Goal: Book appointment/travel/reservation

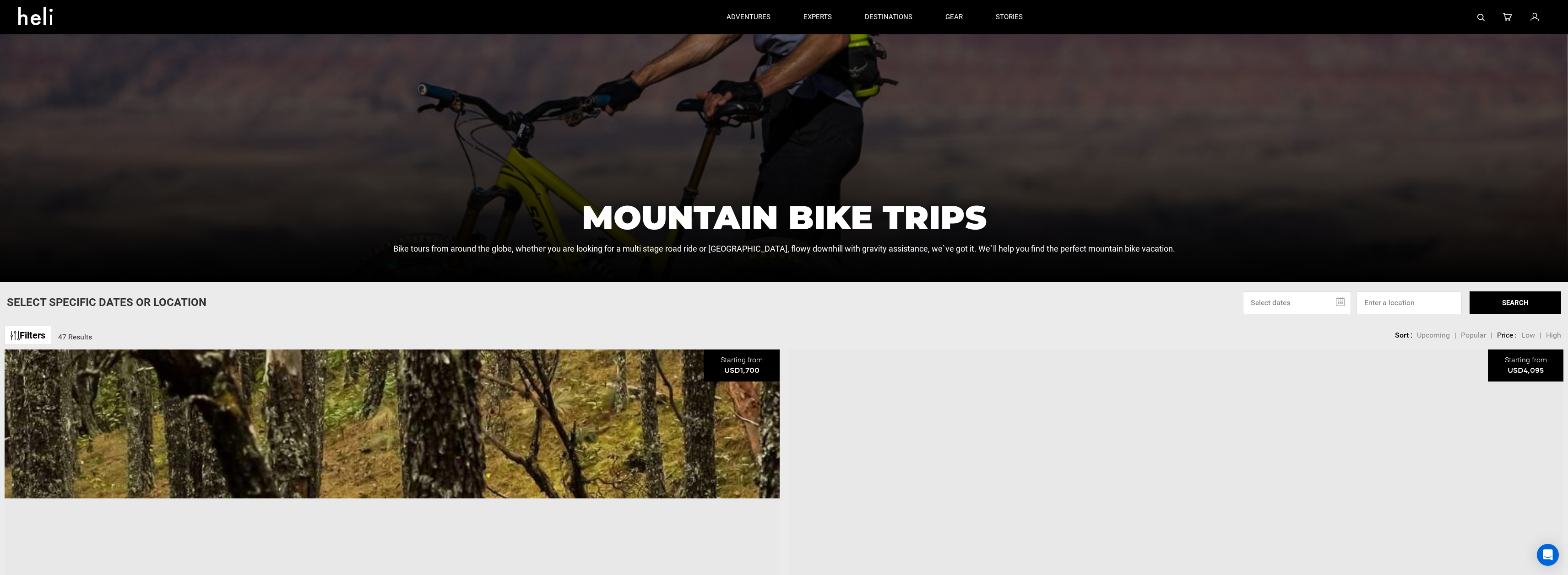
scroll to position [454, 0]
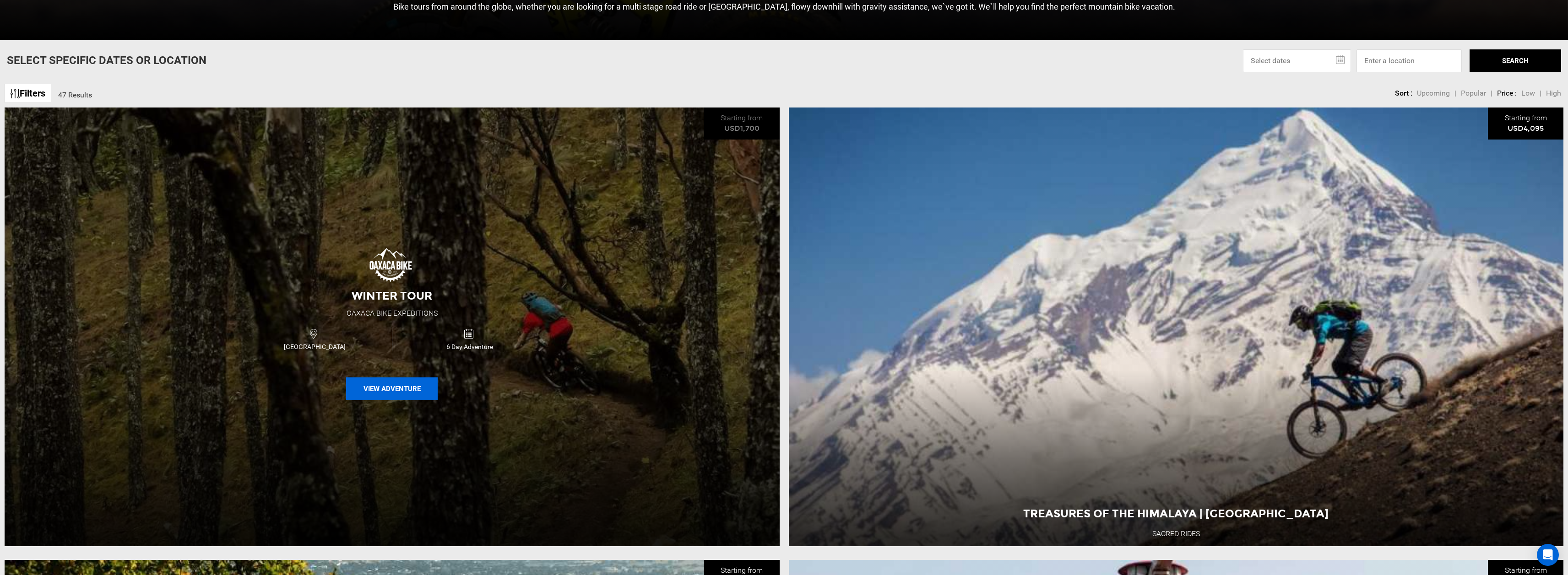
click at [396, 391] on button "View Adventure" at bounding box center [392, 389] width 91 height 23
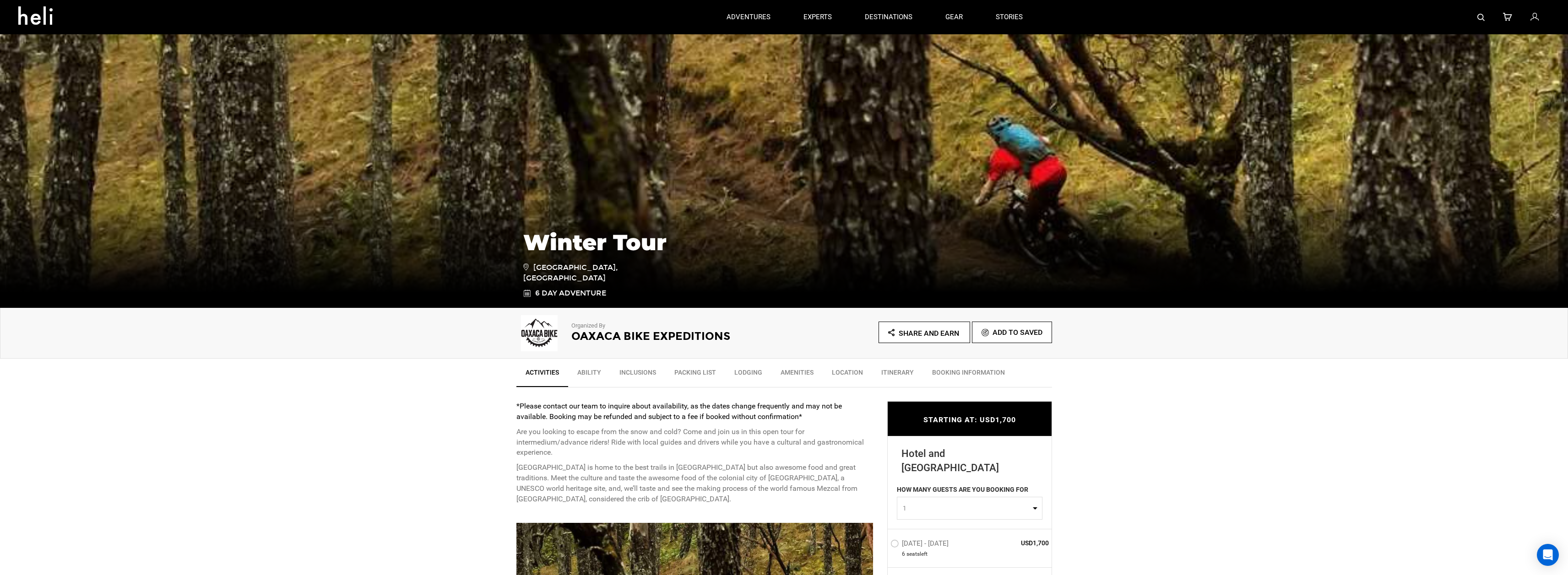
scroll to position [295, 0]
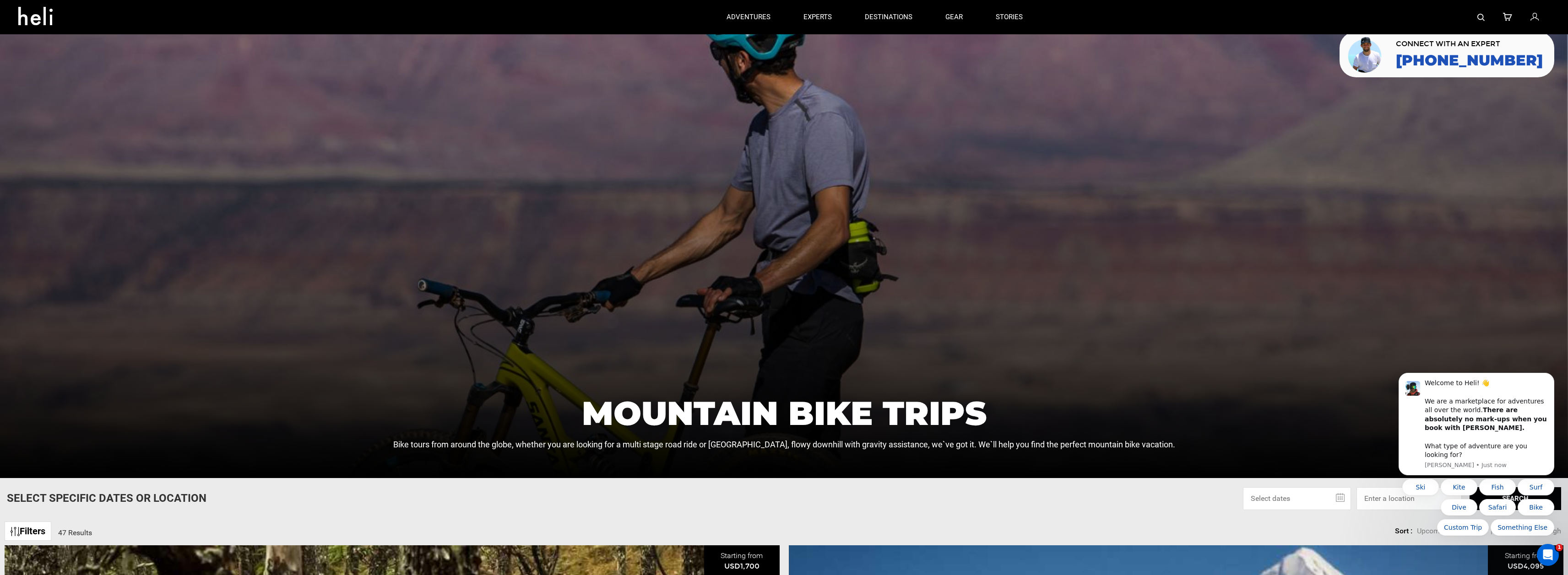
scroll to position [455, 0]
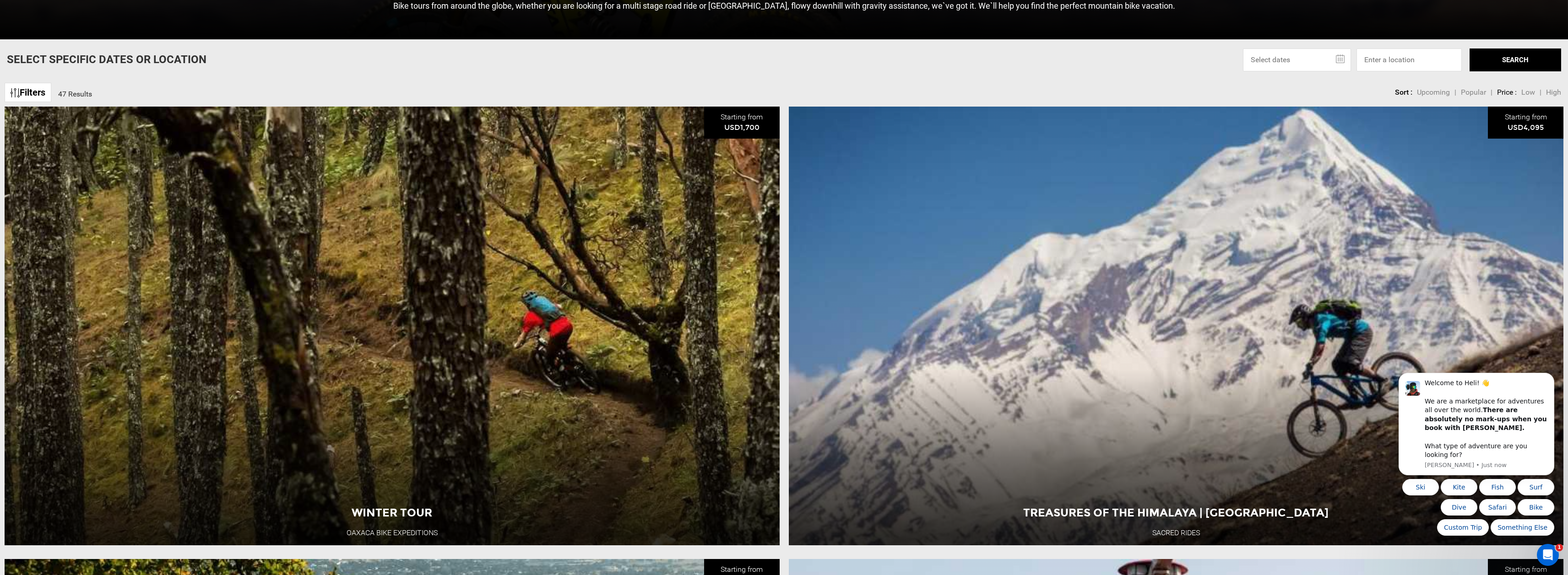
click at [29, 90] on link "Filters" at bounding box center [28, 92] width 47 height 20
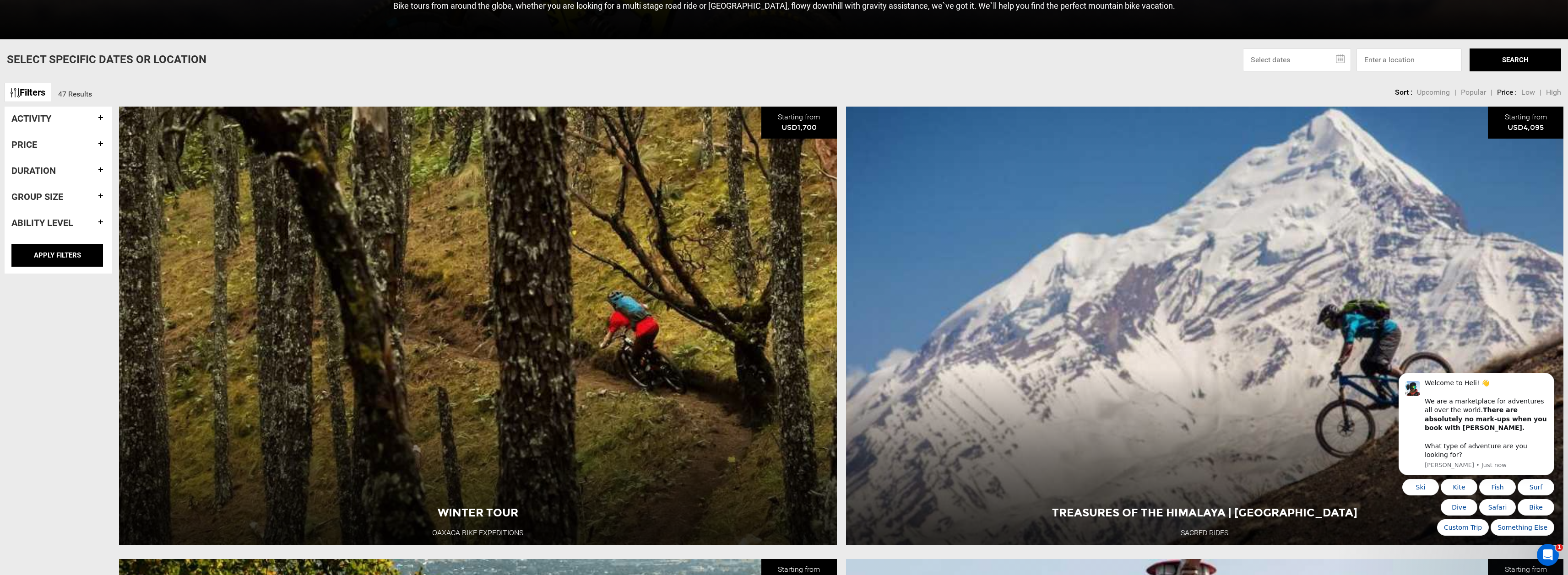
click at [70, 58] on p "Select Specific Dates Or Location" at bounding box center [106, 59] width 199 height 16
click at [1317, 55] on input "text" at bounding box center [1297, 60] width 108 height 23
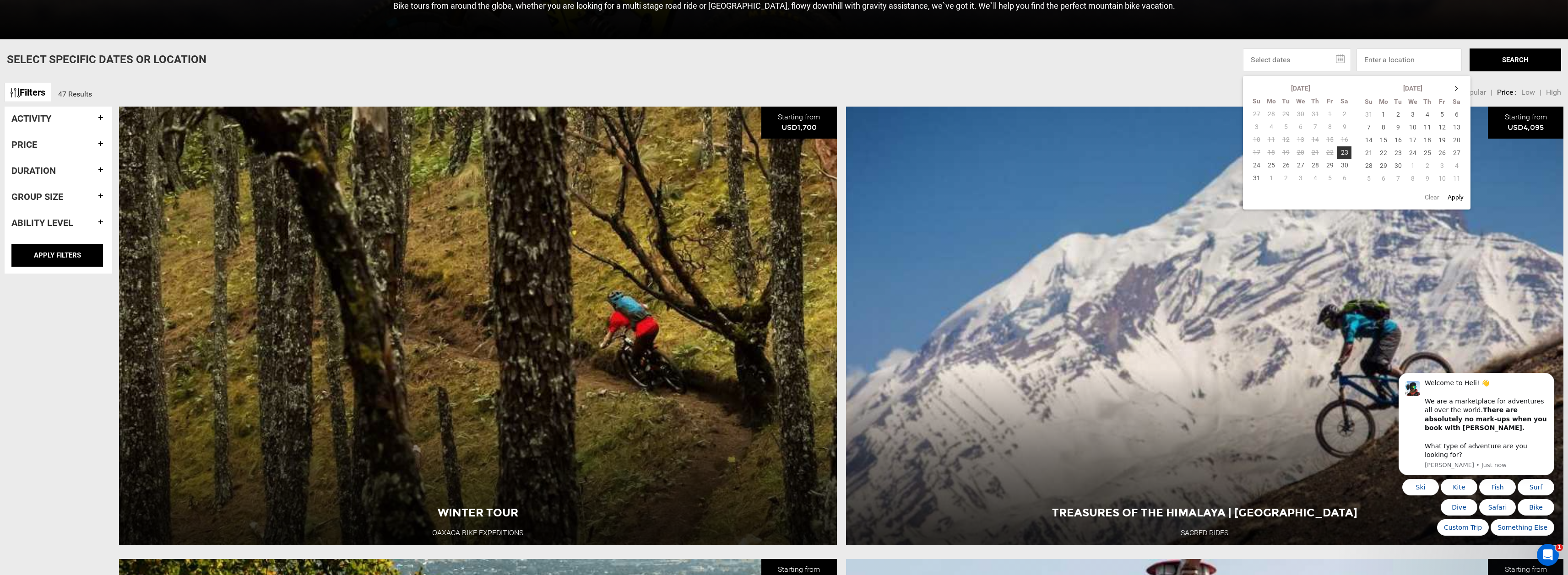
click at [1450, 88] on thead "[DATE] Su Mo Tu We Th Fr Sa" at bounding box center [1413, 95] width 103 height 26
click at [1455, 87] on th at bounding box center [1457, 88] width 15 height 13
click at [1369, 166] on td "26" at bounding box center [1369, 165] width 15 height 13
click at [1453, 90] on th at bounding box center [1457, 88] width 15 height 13
click at [1457, 140] on td "15" at bounding box center [1457, 140] width 15 height 13
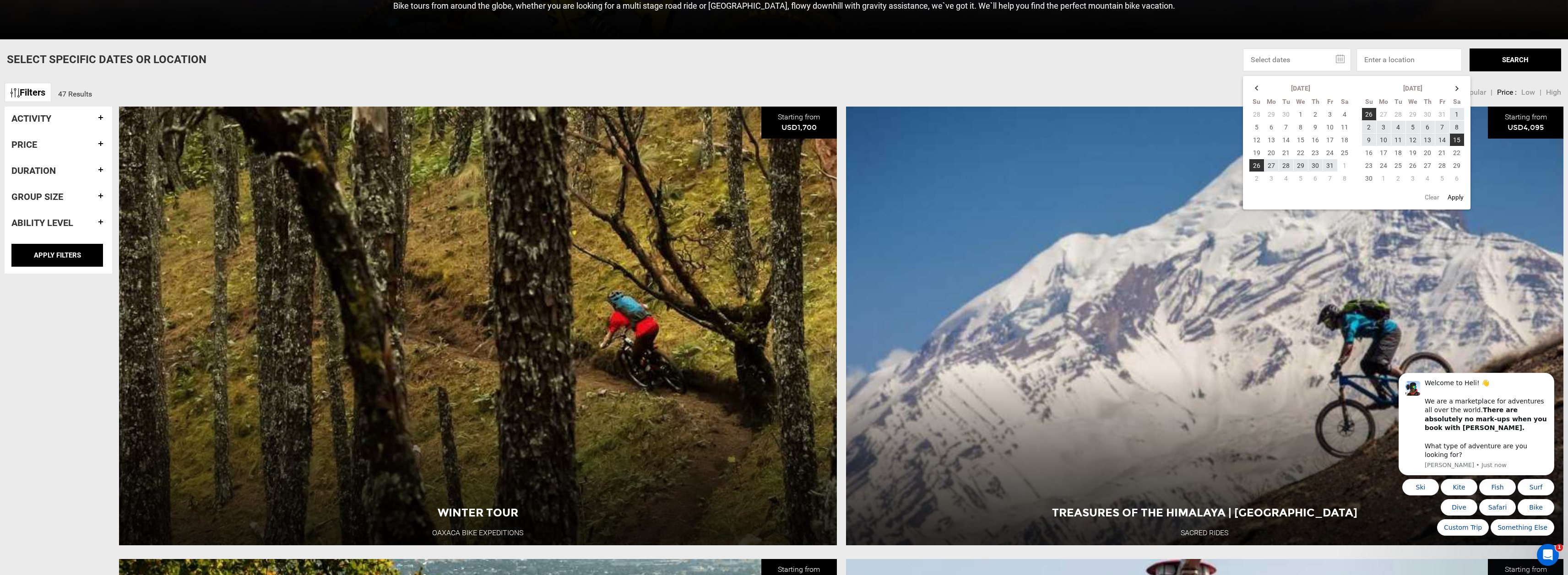
click at [1459, 196] on button "Apply" at bounding box center [1456, 197] width 22 height 17
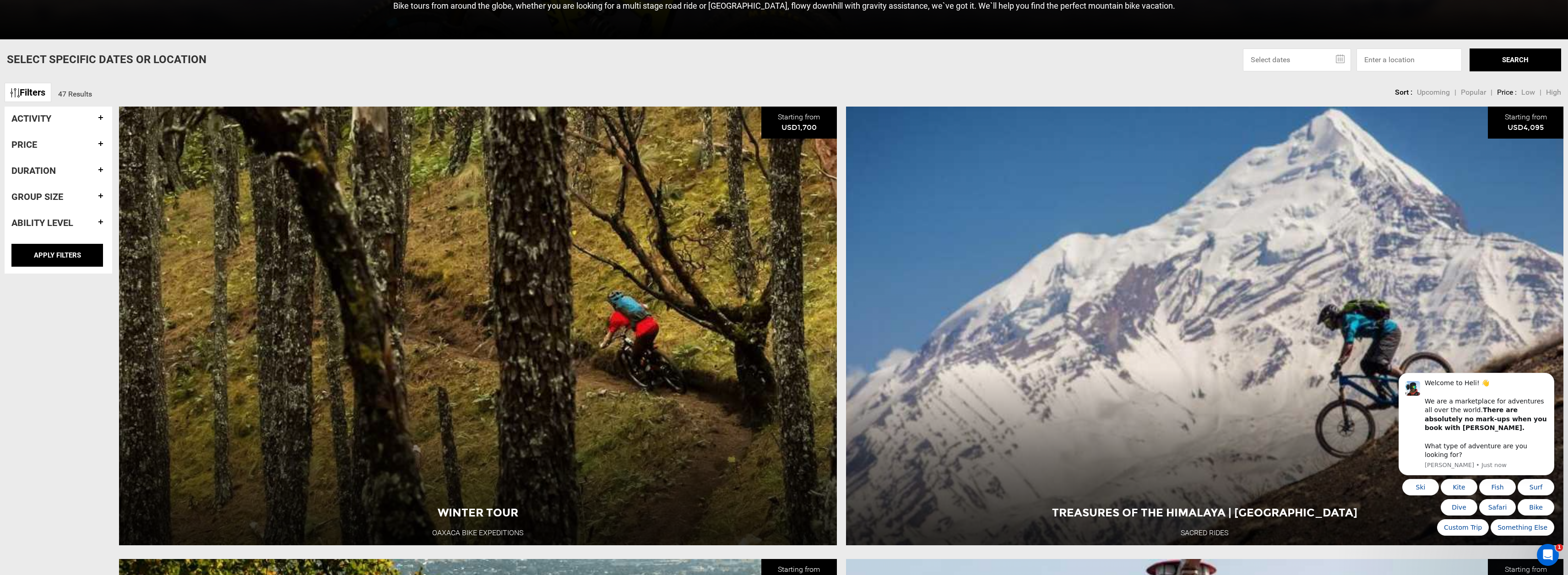
type input "[DATE] - [DATE]"
click at [1502, 61] on button "SEARCH" at bounding box center [1515, 60] width 91 height 23
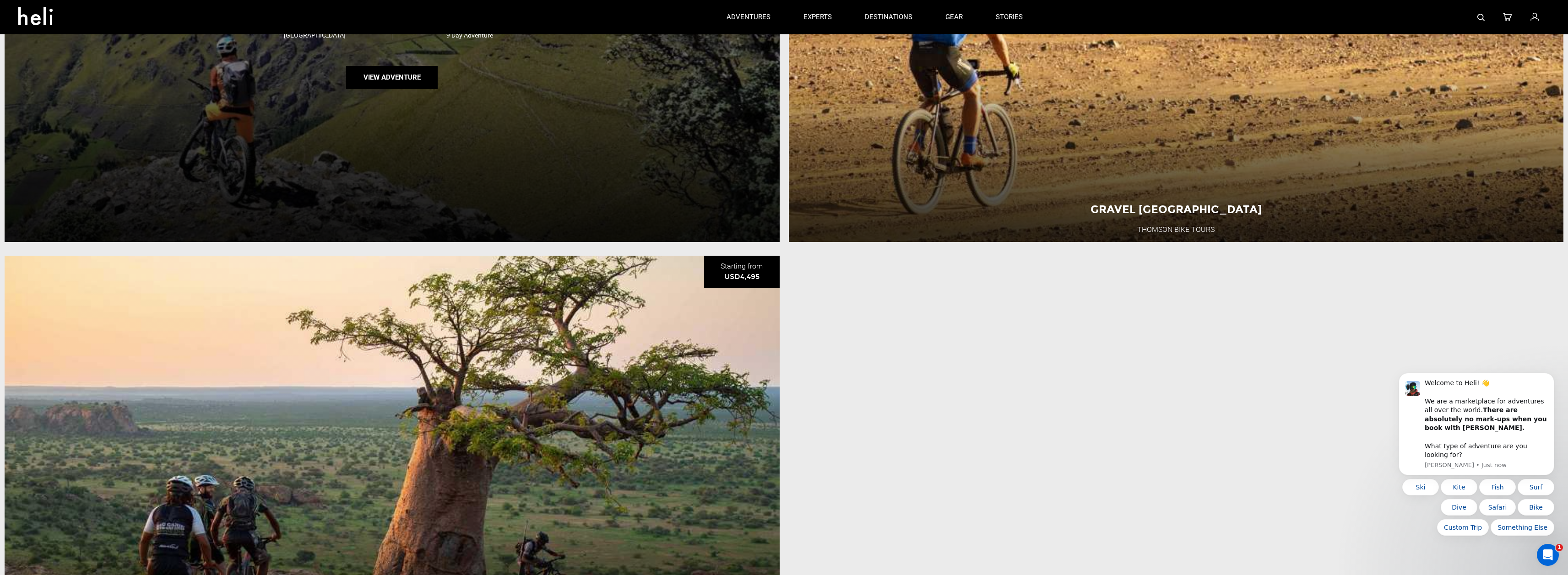
scroll to position [590, 0]
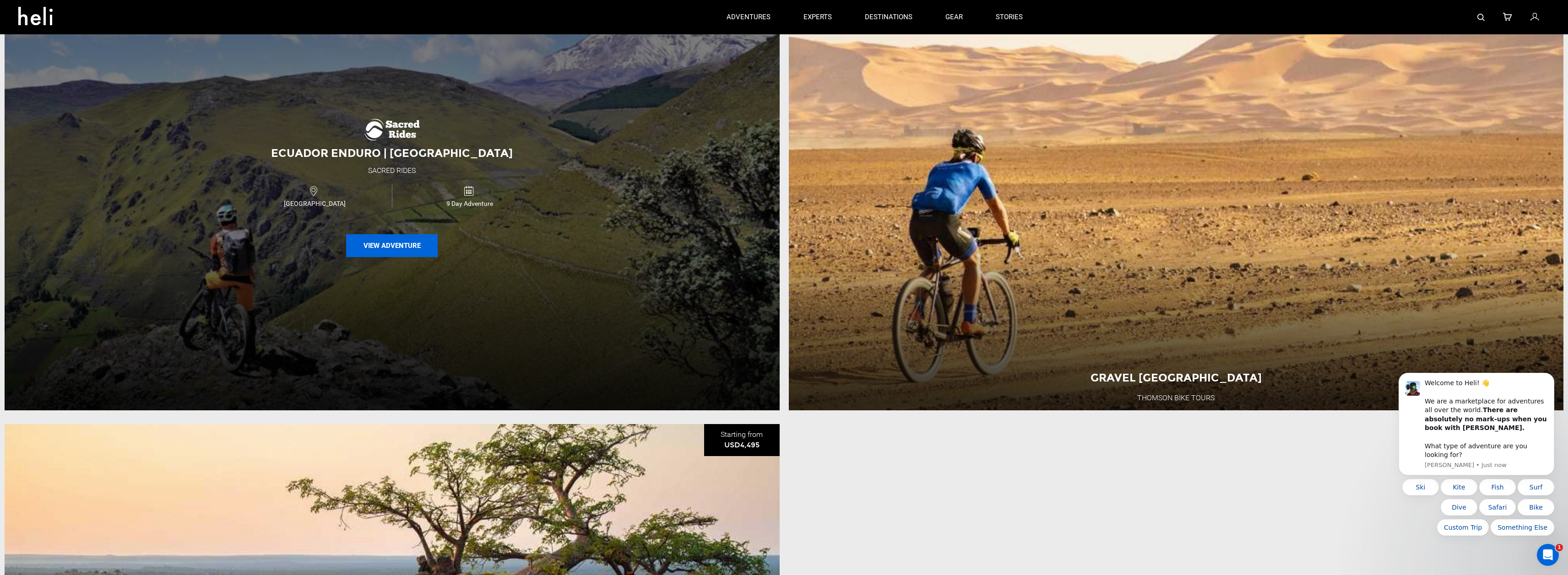
click at [378, 250] on button "View Adventure" at bounding box center [392, 245] width 91 height 23
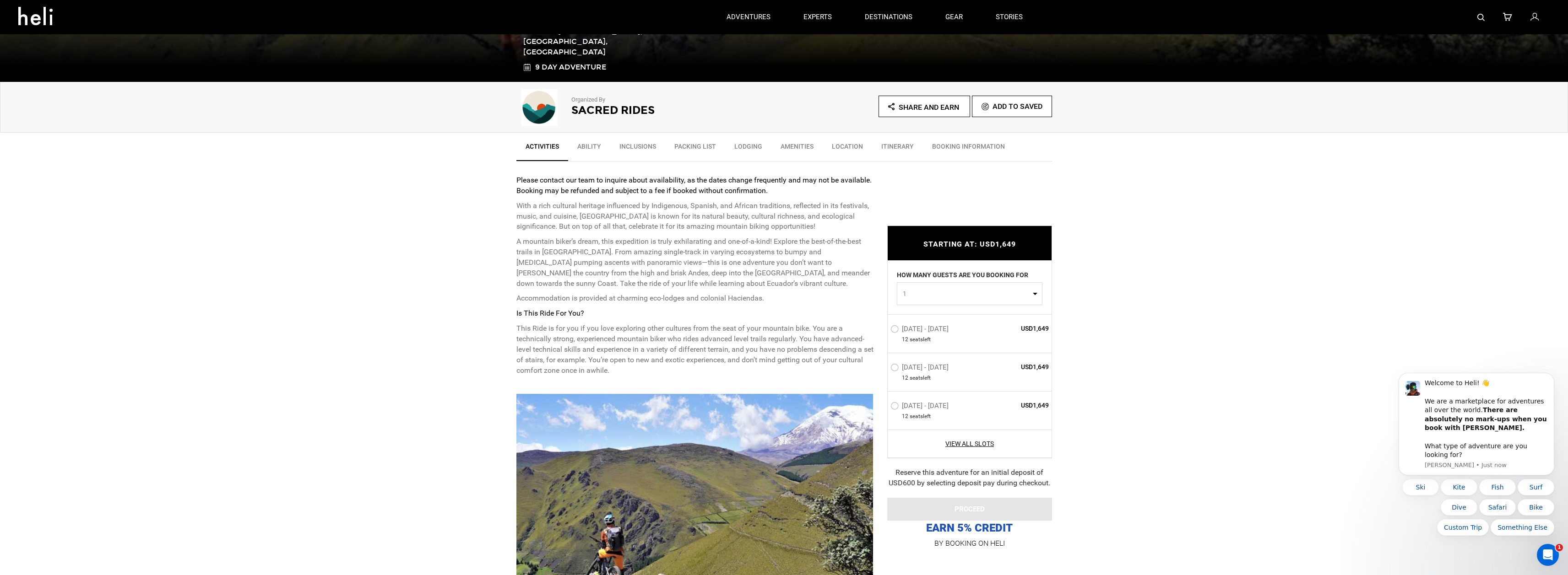
scroll to position [123, 0]
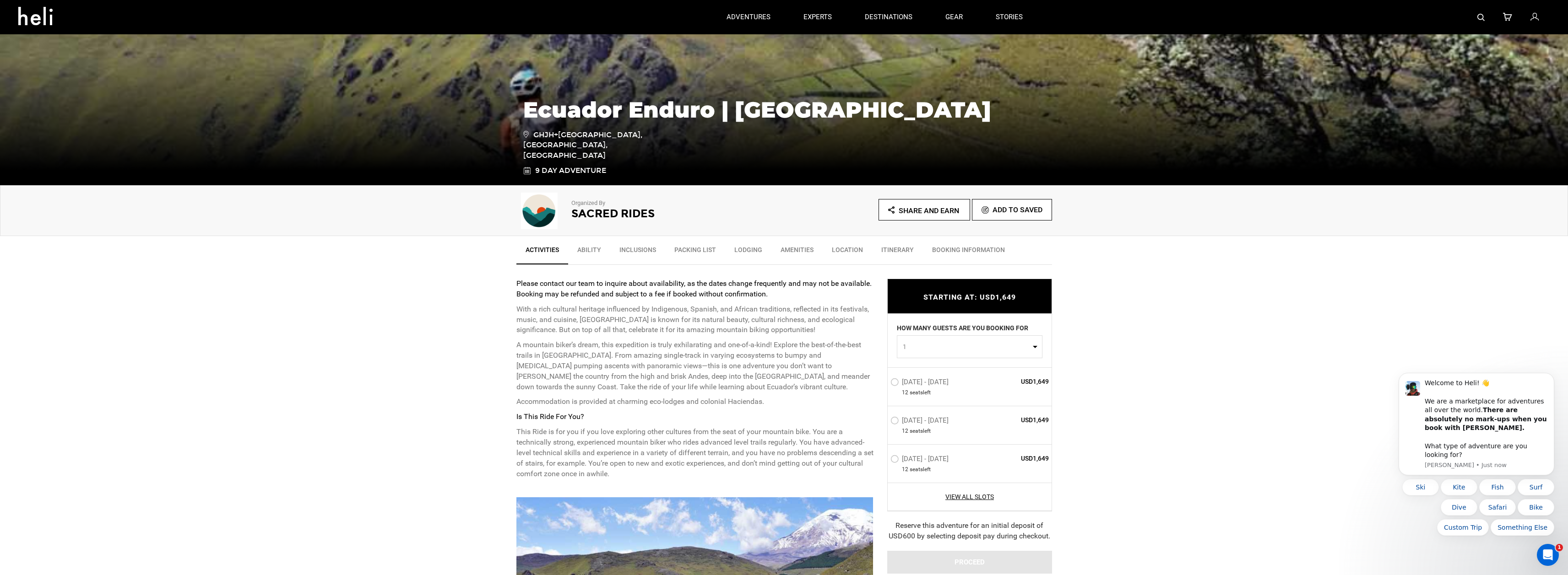
click at [705, 249] on link "Packing List" at bounding box center [695, 252] width 60 height 23
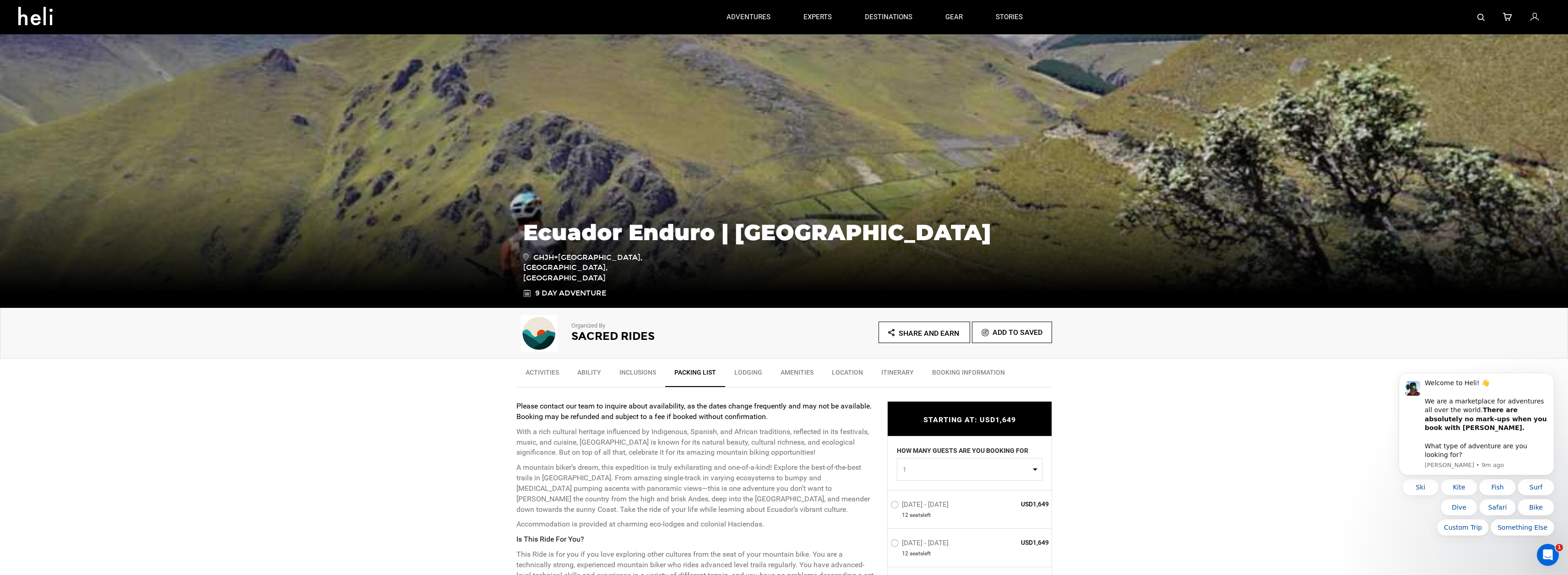
scroll to position [434, 0]
